Goal: Information Seeking & Learning: Learn about a topic

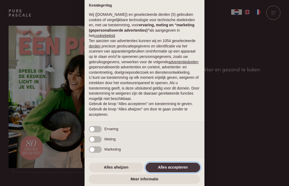
click at [168, 168] on button "Alles accepteren" at bounding box center [173, 167] width 55 height 10
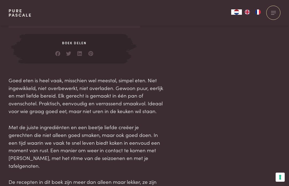
scroll to position [272, 0]
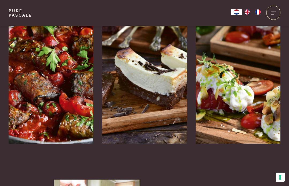
scroll to position [872, 0]
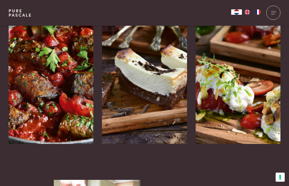
click at [132, 89] on img at bounding box center [144, 63] width 85 height 161
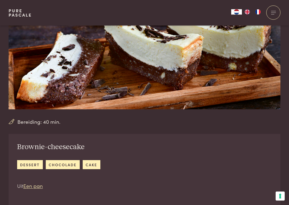
scroll to position [80, 0]
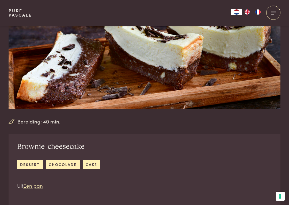
click at [31, 164] on link "dessert" at bounding box center [30, 164] width 26 height 9
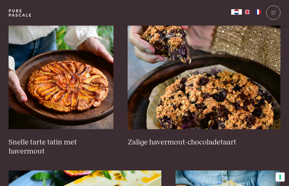
scroll to position [338, 0]
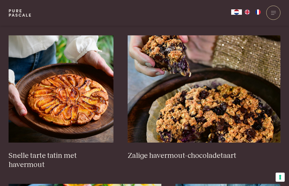
click at [206, 83] on img at bounding box center [204, 88] width 153 height 107
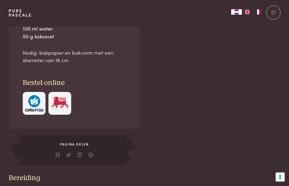
scroll to position [439, 0]
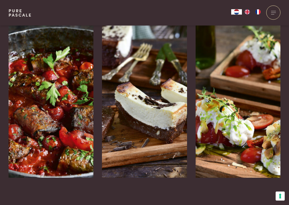
scroll to position [834, 0]
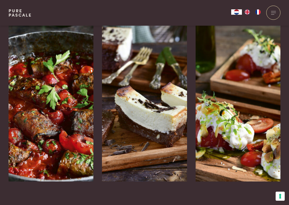
click at [240, 105] on img at bounding box center [238, 101] width 85 height 161
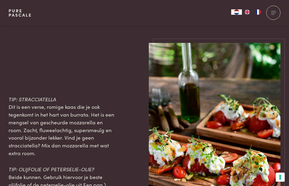
scroll to position [737, 0]
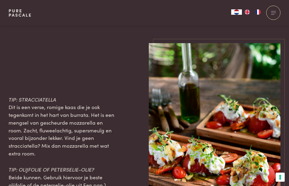
click at [3, 104] on div "TIP: STRACCIATELLA Dit is een verse, romige kaas die je ook tegenkomt in het ha…" at bounding box center [144, 141] width 289 height 197
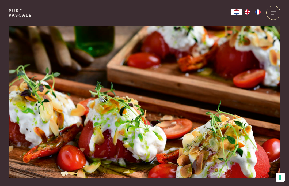
scroll to position [11, 0]
click at [252, 112] on img at bounding box center [145, 95] width 272 height 163
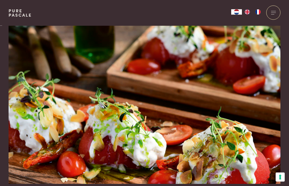
scroll to position [0, 0]
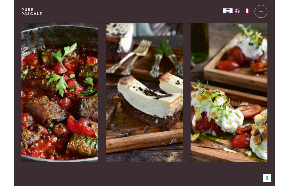
scroll to position [837, 0]
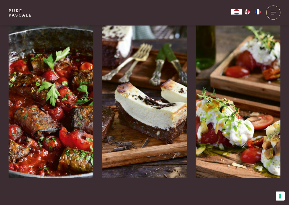
click at [89, 185] on icon at bounding box center [86, 201] width 5 height 8
click at [93, 185] on div at bounding box center [86, 201] width 14 height 14
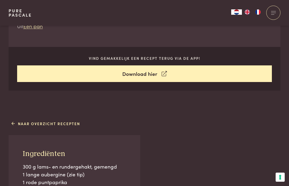
scroll to position [239, 0]
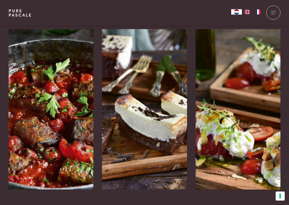
scroll to position [826, 0]
click at [149, 101] on img at bounding box center [144, 109] width 85 height 161
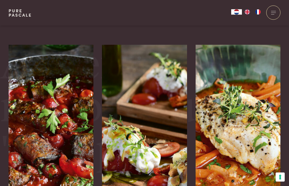
scroll to position [1178, 0]
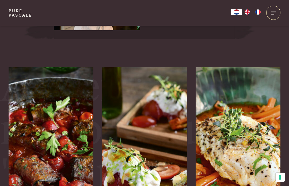
click at [253, 112] on img at bounding box center [238, 147] width 85 height 161
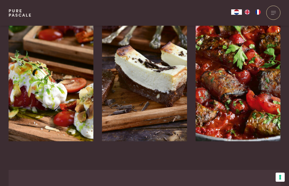
scroll to position [1256, 0]
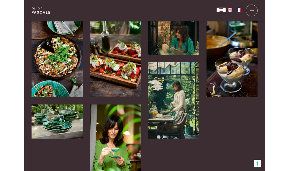
scroll to position [1205, 0]
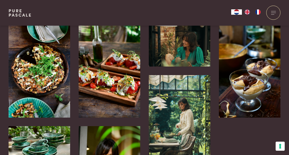
click at [258, 66] on img at bounding box center [250, 71] width 62 height 92
click at [255, 69] on img at bounding box center [250, 71] width 62 height 92
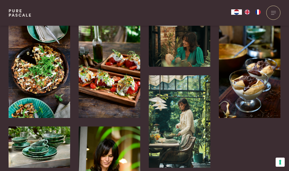
click at [252, 64] on img at bounding box center [250, 71] width 62 height 92
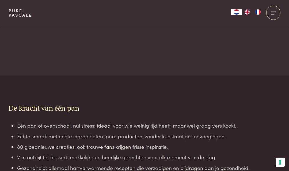
scroll to position [485, 0]
